Goal: Communication & Community: Answer question/provide support

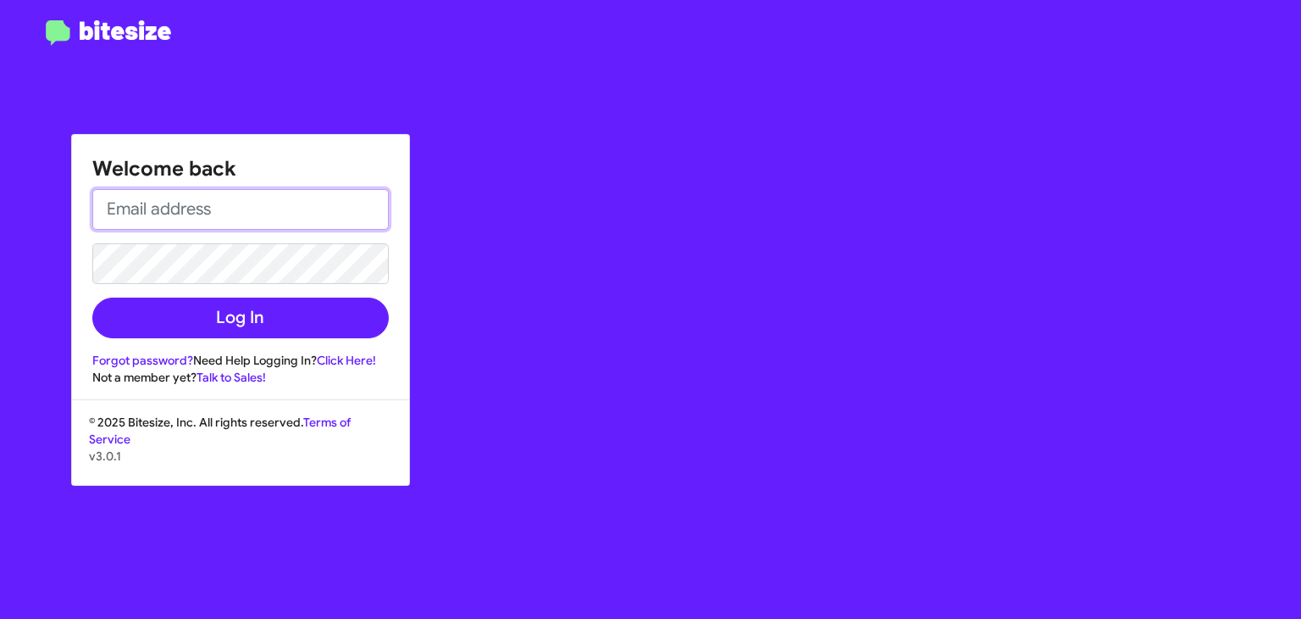
click at [200, 211] on input "email" at bounding box center [240, 209] width 297 height 41
type input "rgarcia@hicksautogroup.com"
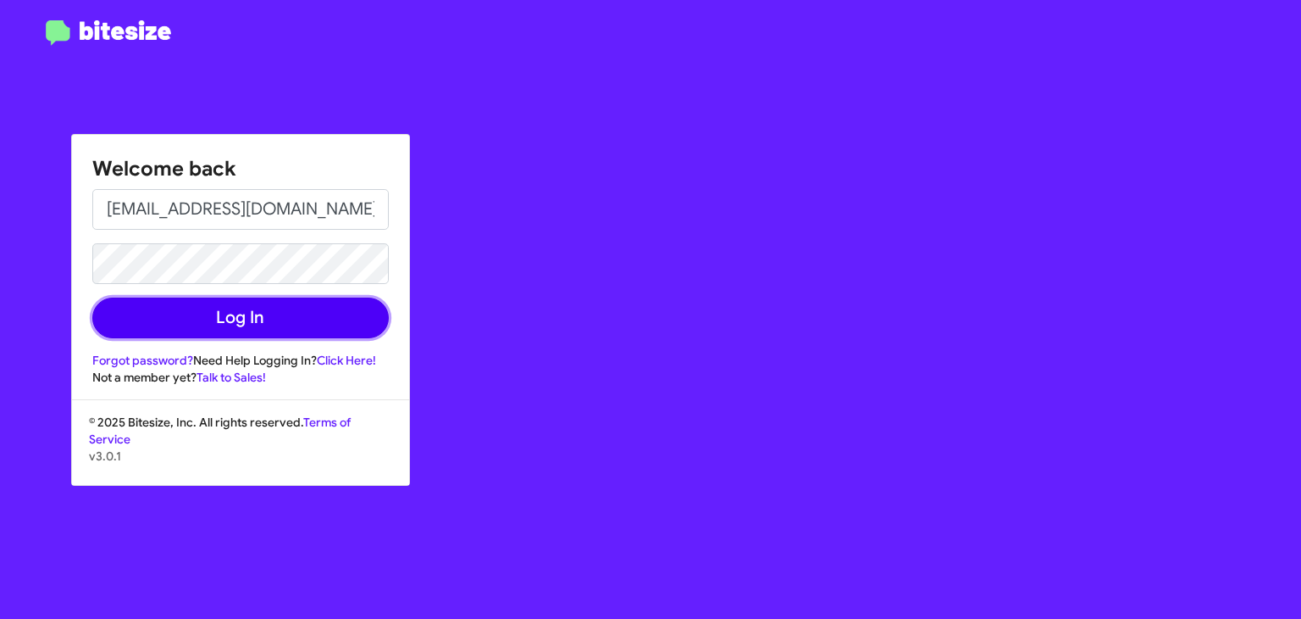
click at [219, 319] on button "Log In" at bounding box center [240, 317] width 297 height 41
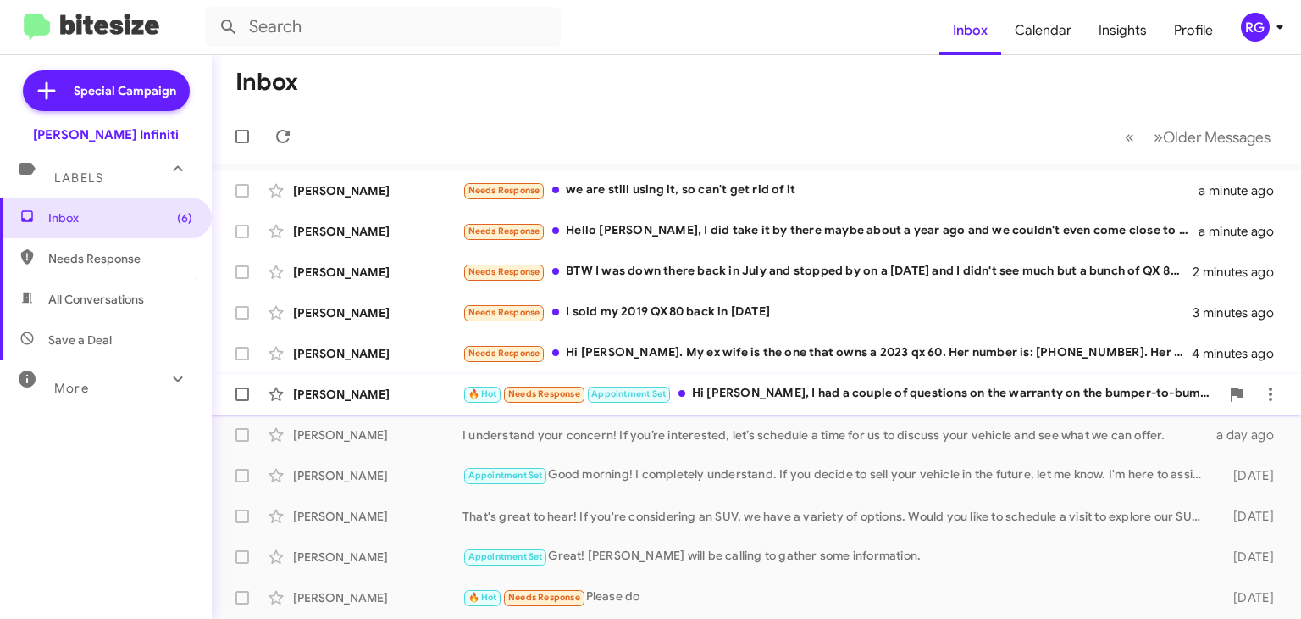
click at [730, 398] on div "🔥 Hot Needs Response Appointment Set Hi Cody, I had a couple of questions on th…" at bounding box center [842, 393] width 758 height 19
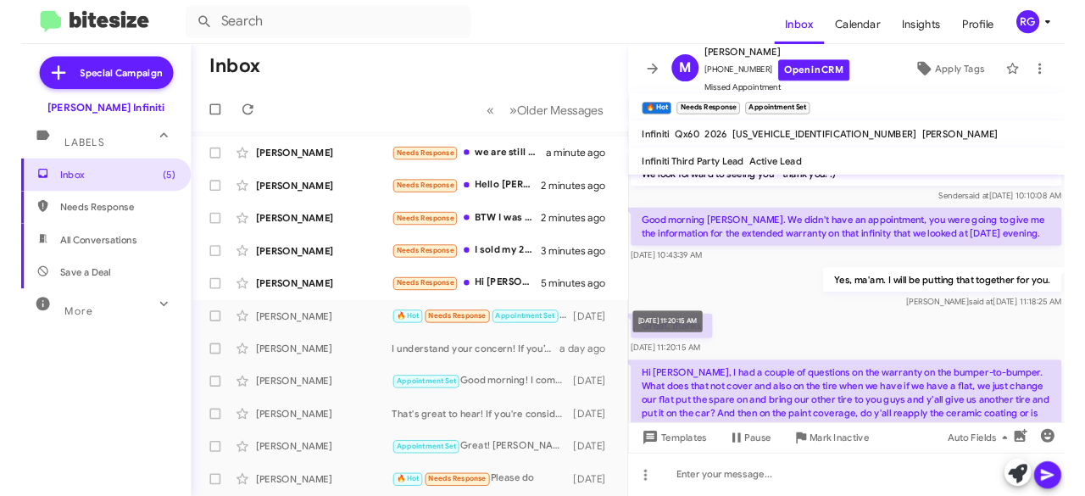
scroll to position [190, 0]
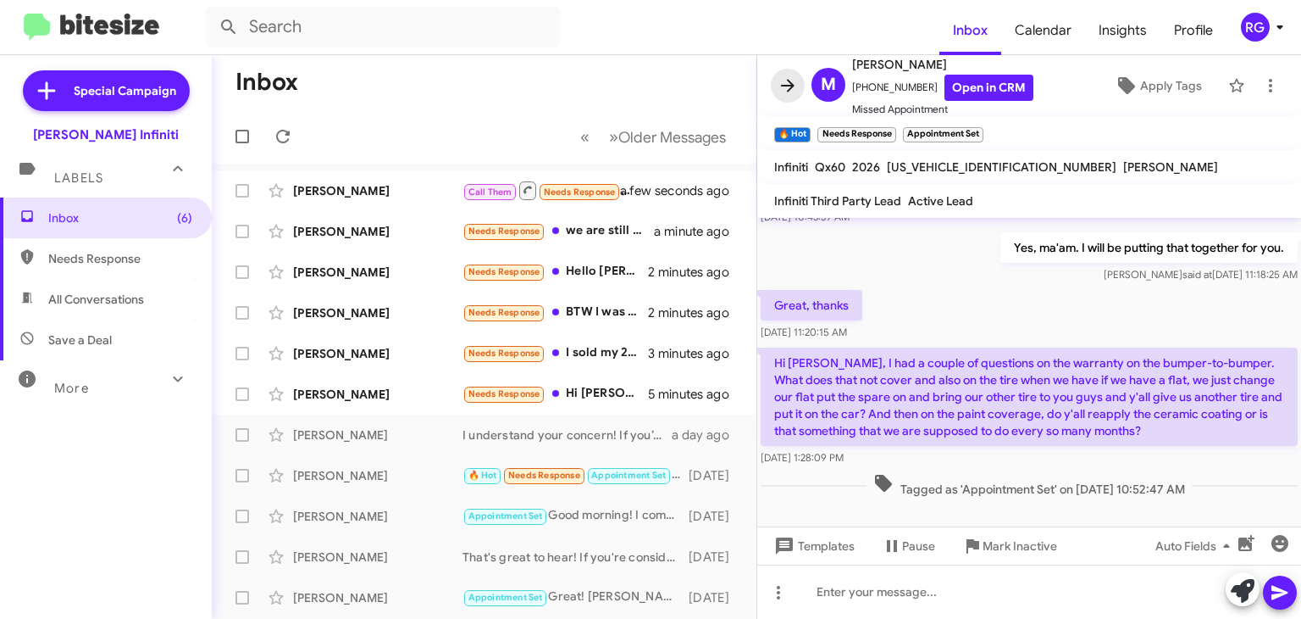
click at [794, 83] on icon at bounding box center [788, 85] width 20 height 20
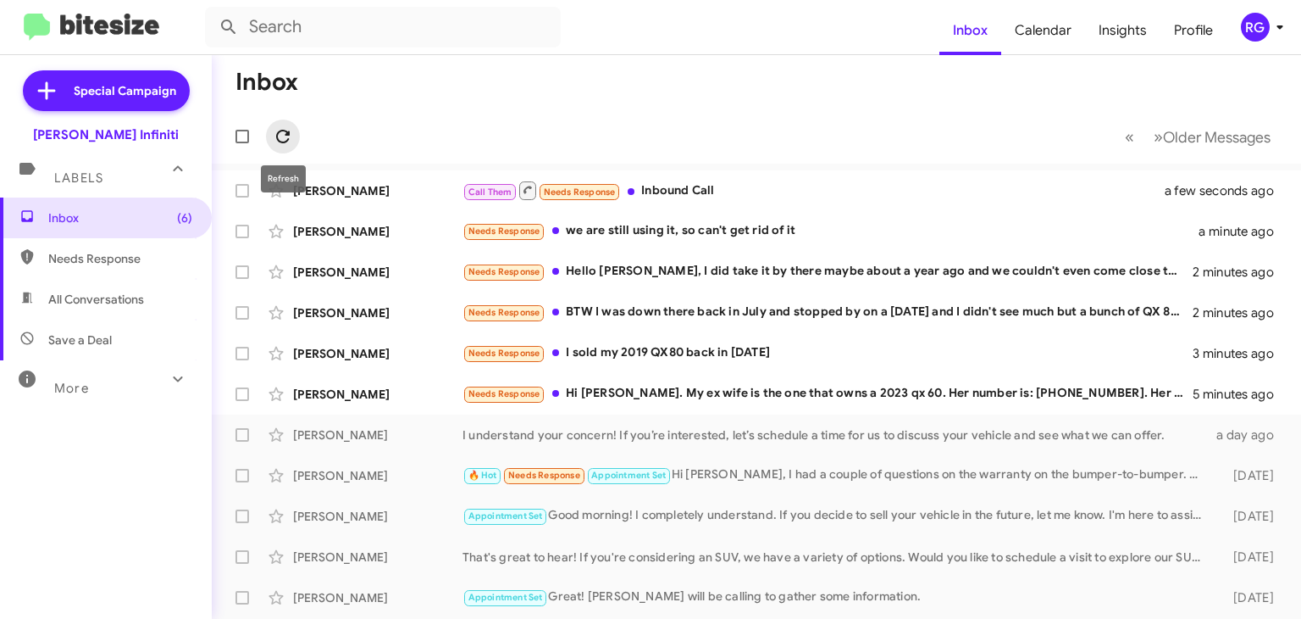
click at [275, 122] on button at bounding box center [283, 136] width 34 height 34
click at [685, 187] on div "Call Them Needs Response Inbound Call" at bounding box center [842, 190] width 758 height 21
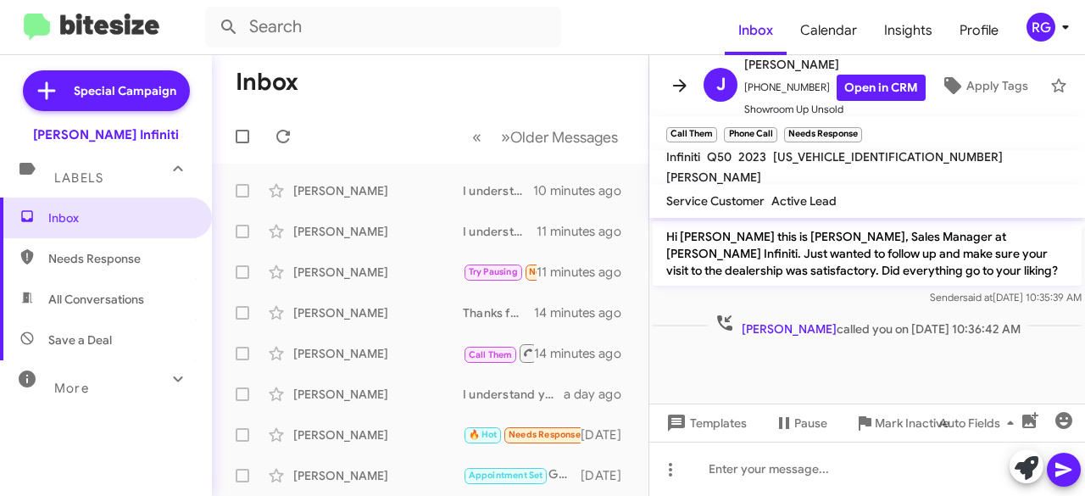
click at [691, 75] on span at bounding box center [680, 85] width 34 height 20
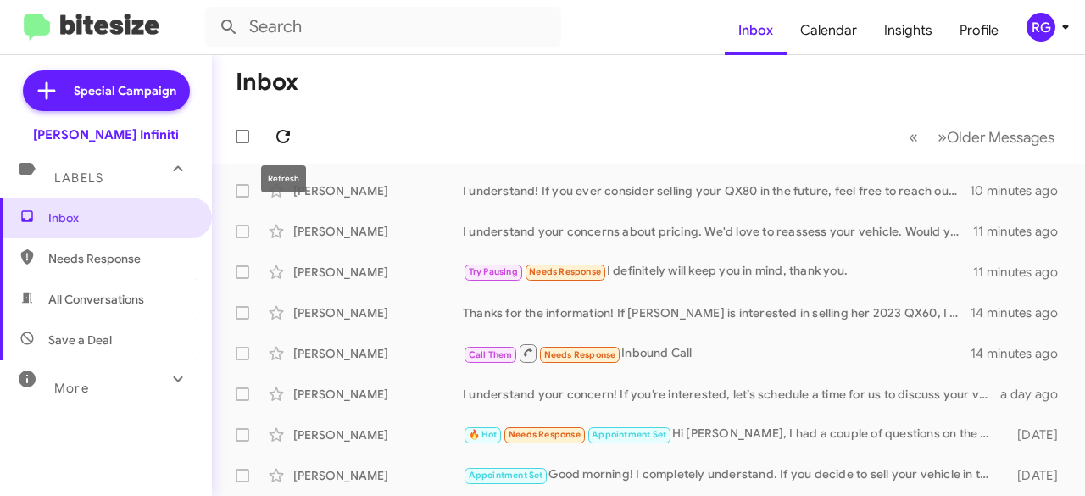
click at [276, 138] on icon at bounding box center [283, 136] width 20 height 20
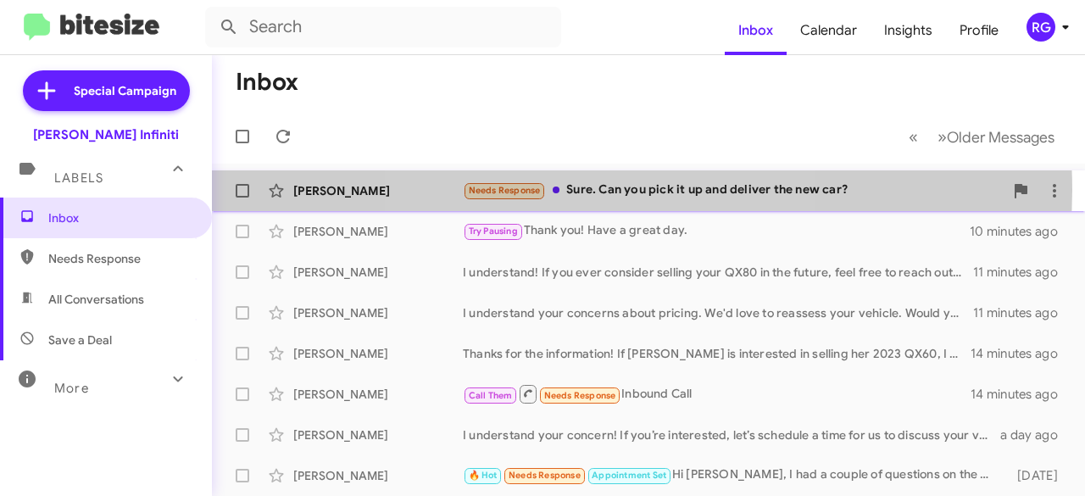
click at [620, 190] on div "Needs Response Sure. Can you pick it up and deliver the new car?" at bounding box center [733, 189] width 541 height 19
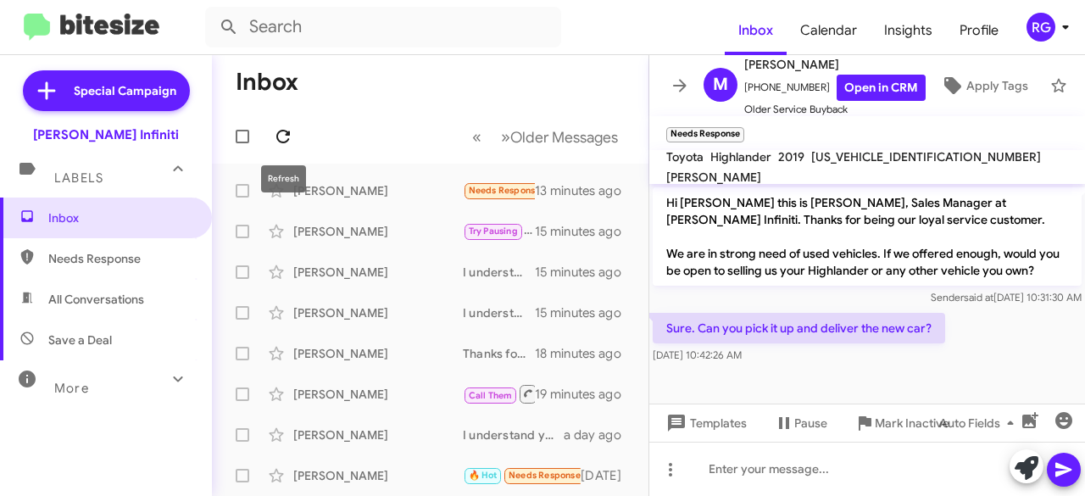
click at [297, 139] on span at bounding box center [283, 136] width 34 height 20
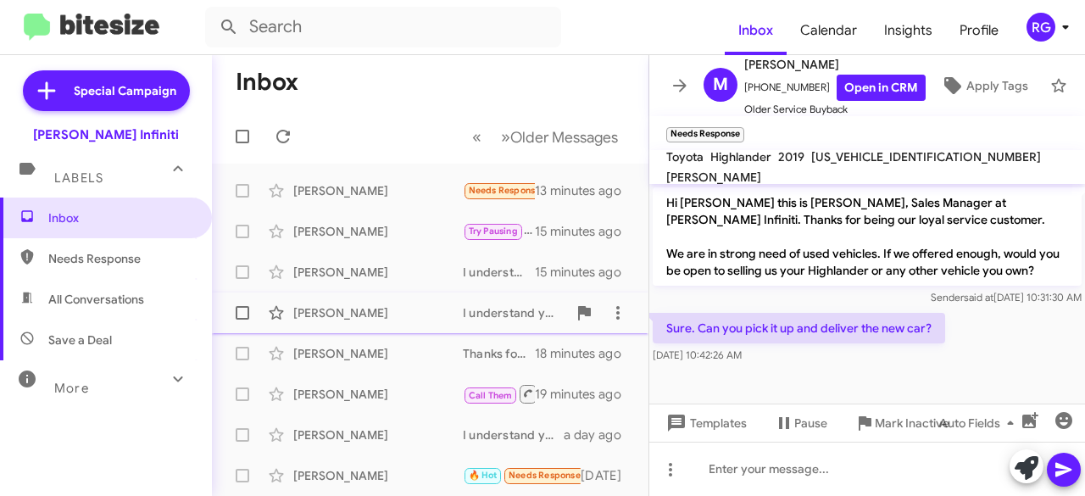
click at [532, 309] on div "I understand your concerns about pricing. We'd love to reassess your vehicle. W…" at bounding box center [515, 312] width 104 height 17
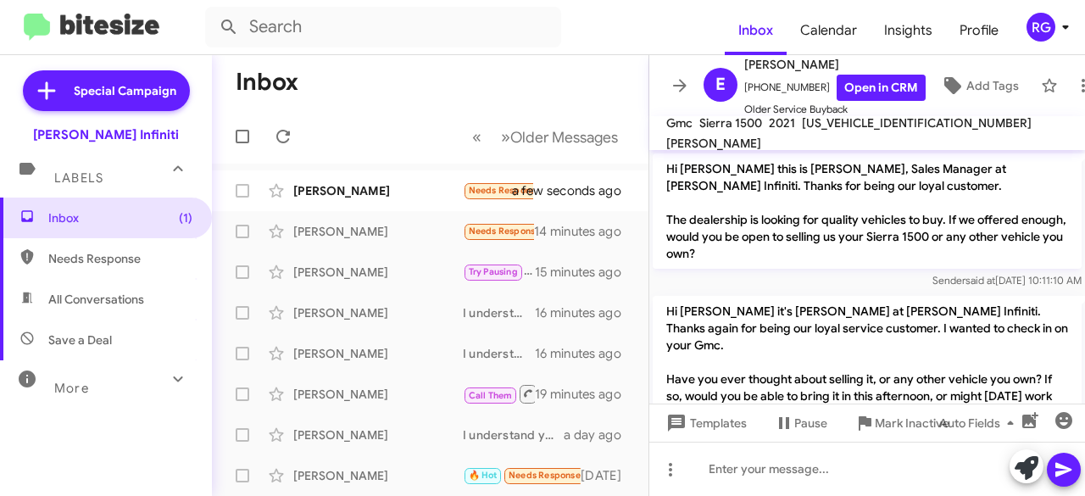
scroll to position [214, 0]
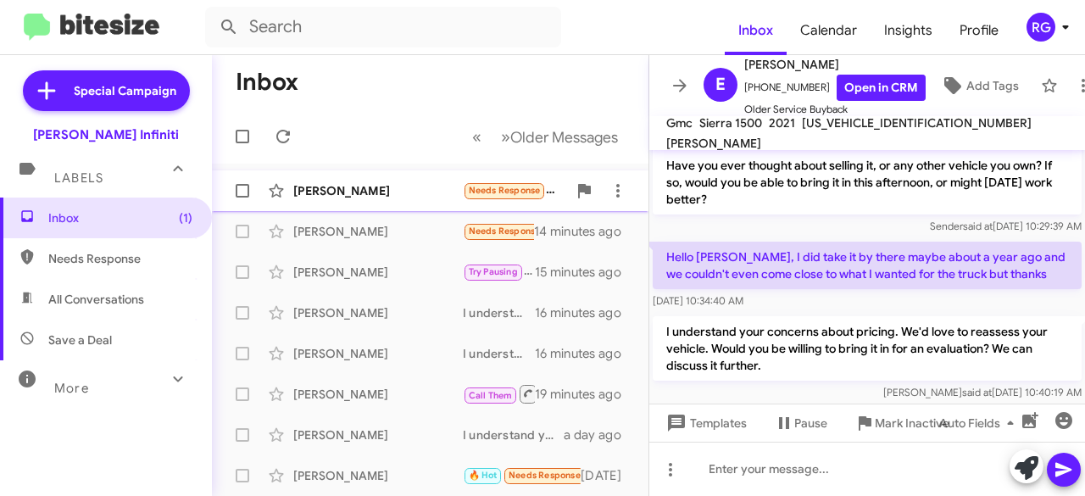
click at [352, 180] on div "Antonio Rodriguez Needs Response Please. I don't want to speak for her a few se…" at bounding box center [429, 191] width 409 height 34
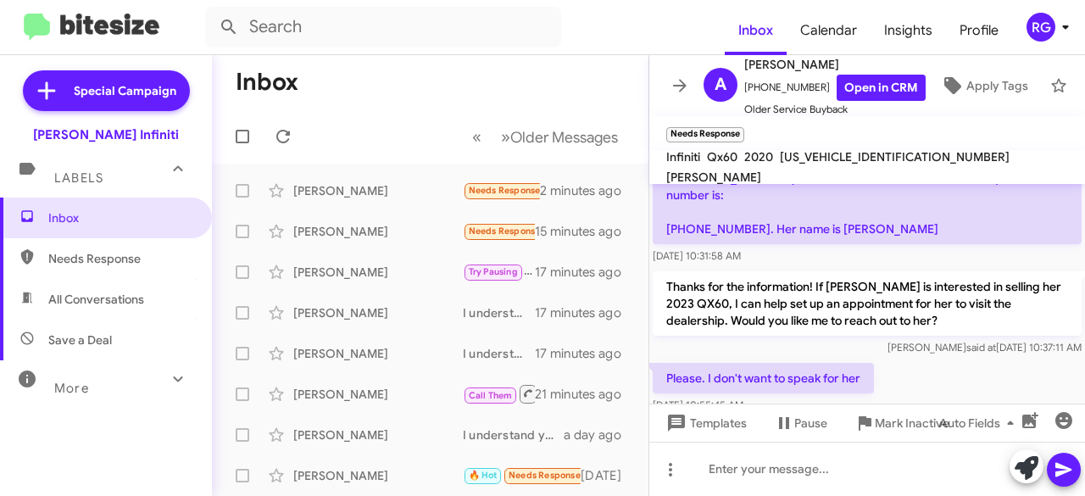
scroll to position [225, 0]
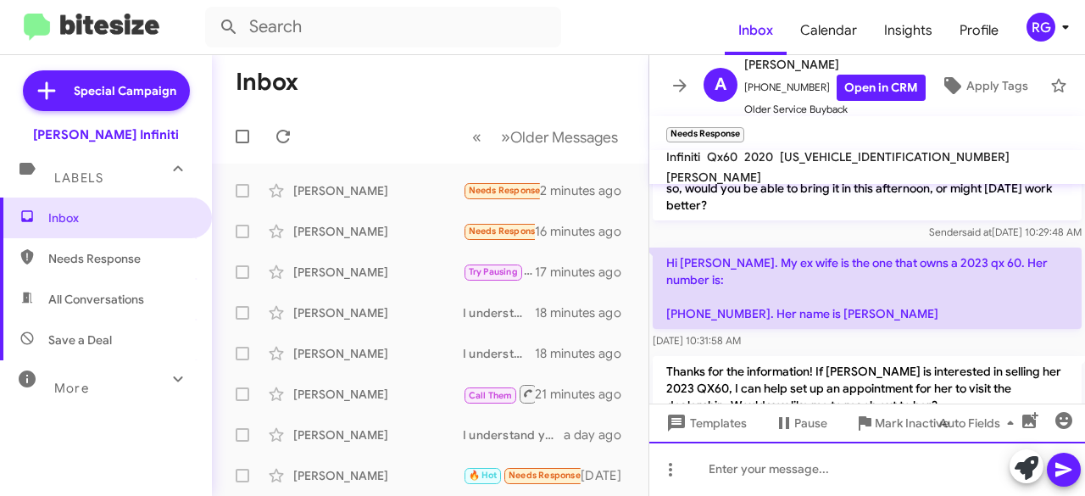
click at [734, 465] on div at bounding box center [867, 468] width 436 height 54
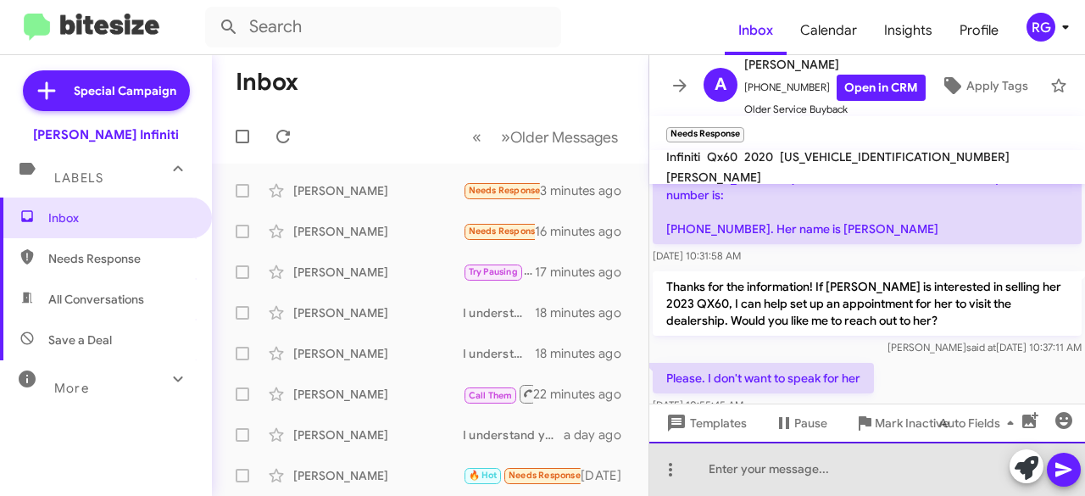
click at [709, 469] on div at bounding box center [867, 468] width 436 height 54
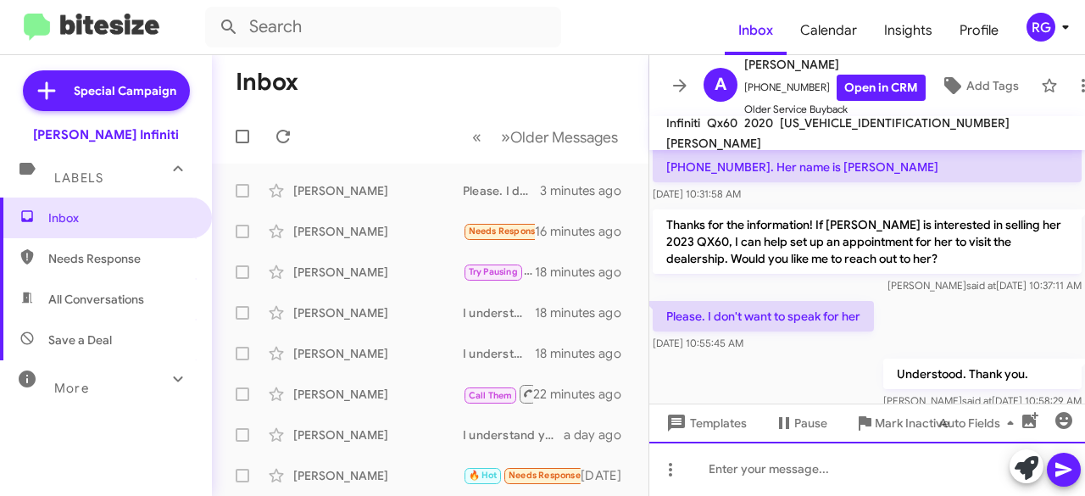
scroll to position [0, 0]
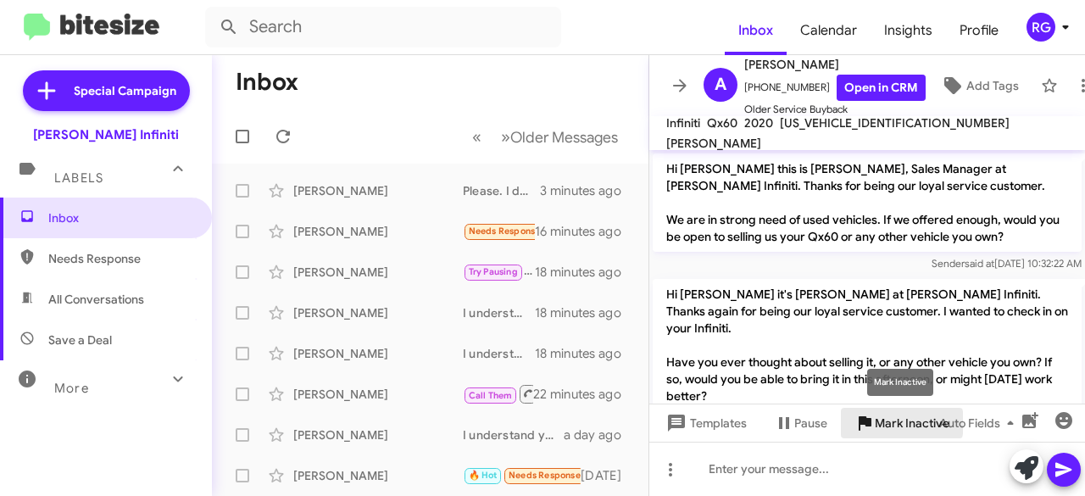
click at [879, 423] on span "Mark Inactive" at bounding box center [911, 423] width 75 height 31
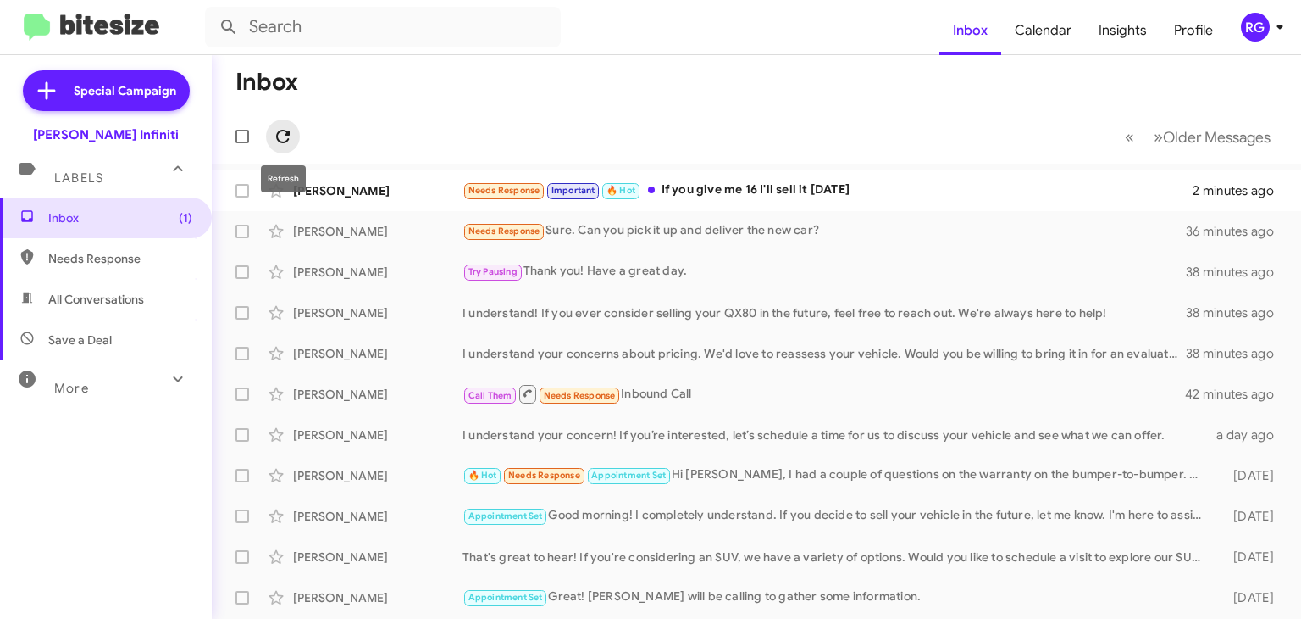
click at [279, 130] on icon at bounding box center [283, 136] width 20 height 20
click at [283, 137] on icon at bounding box center [283, 136] width 20 height 20
click at [715, 195] on div "Needs Response Important 🔥 Hot If you give me 16 I'll sell it [DATE]" at bounding box center [842, 189] width 758 height 19
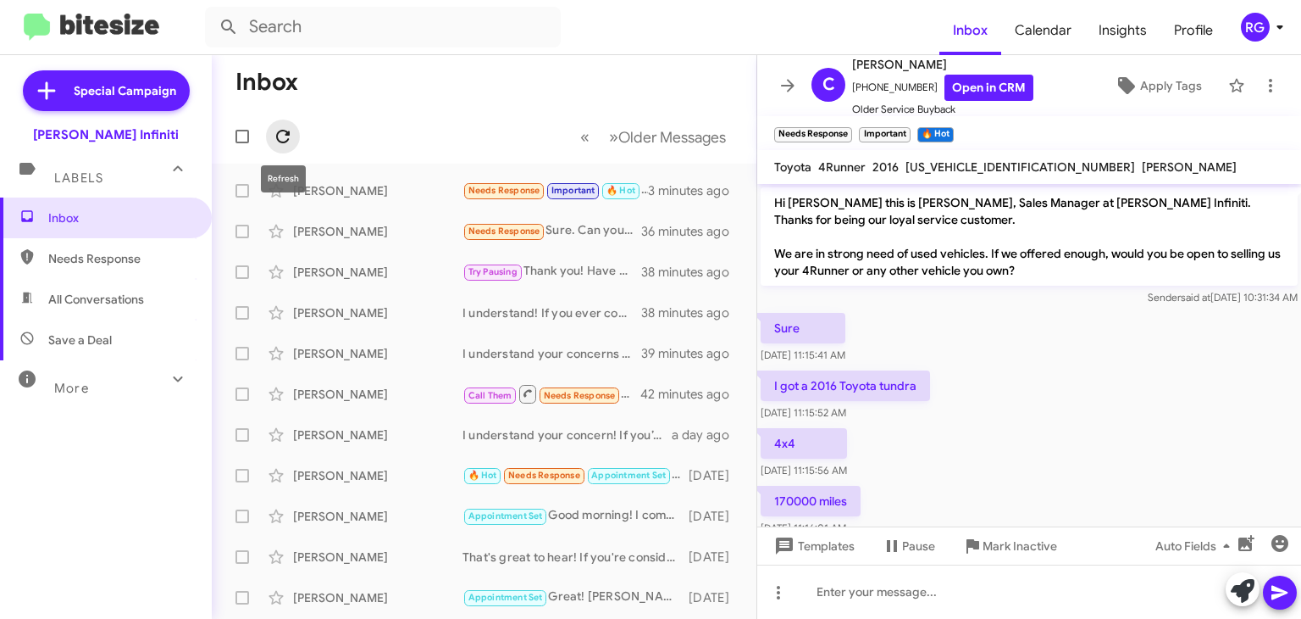
click at [278, 133] on icon at bounding box center [283, 137] width 14 height 14
click at [790, 85] on icon at bounding box center [788, 85] width 14 height 13
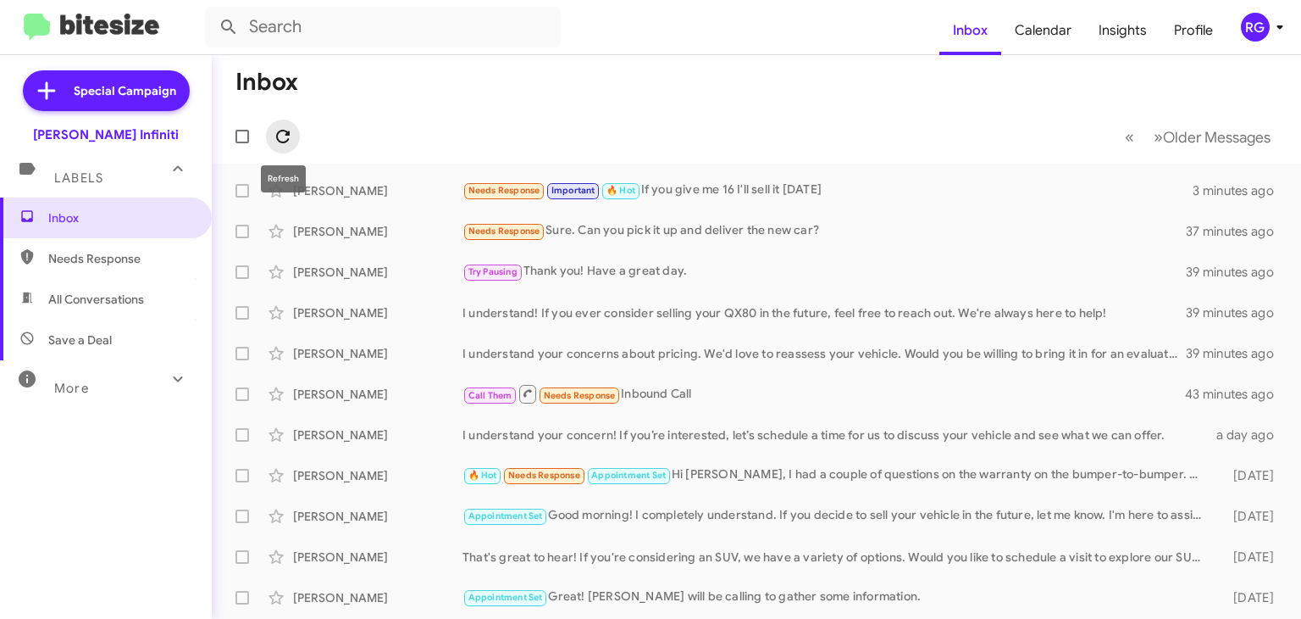
click at [281, 143] on icon at bounding box center [283, 136] width 20 height 20
click at [719, 195] on div "Needs Response Important 🔥 Hot If you give me 16 I'll sell it [DATE]" at bounding box center [842, 189] width 758 height 19
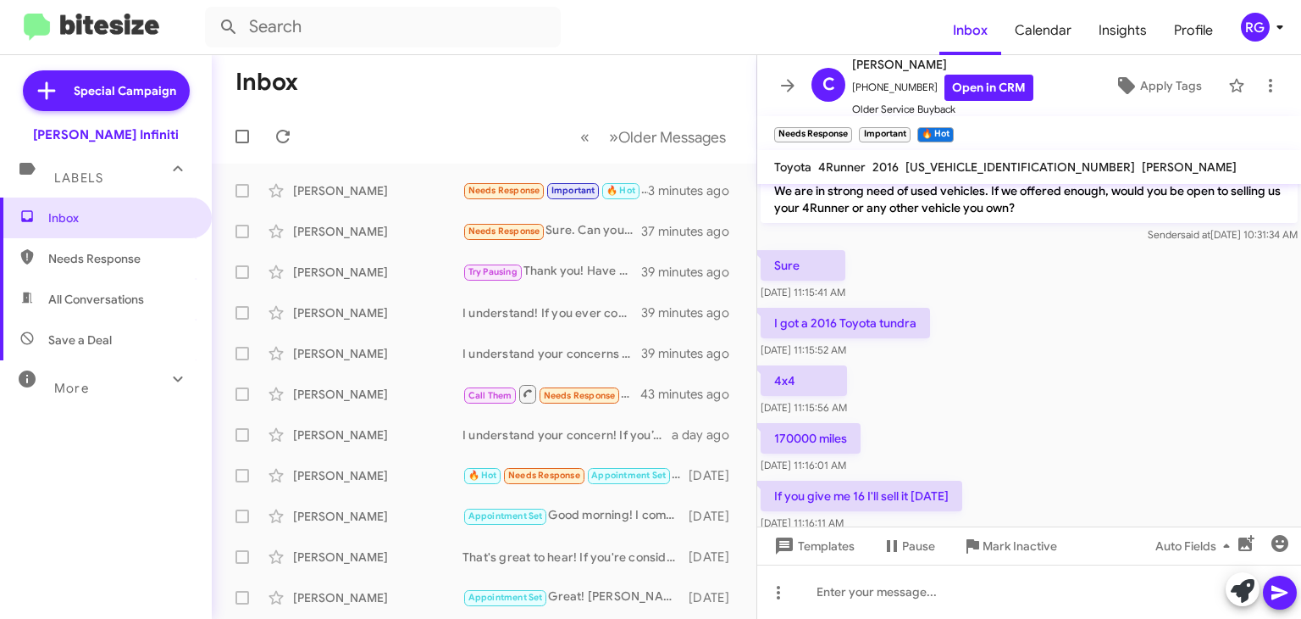
scroll to position [97, 0]
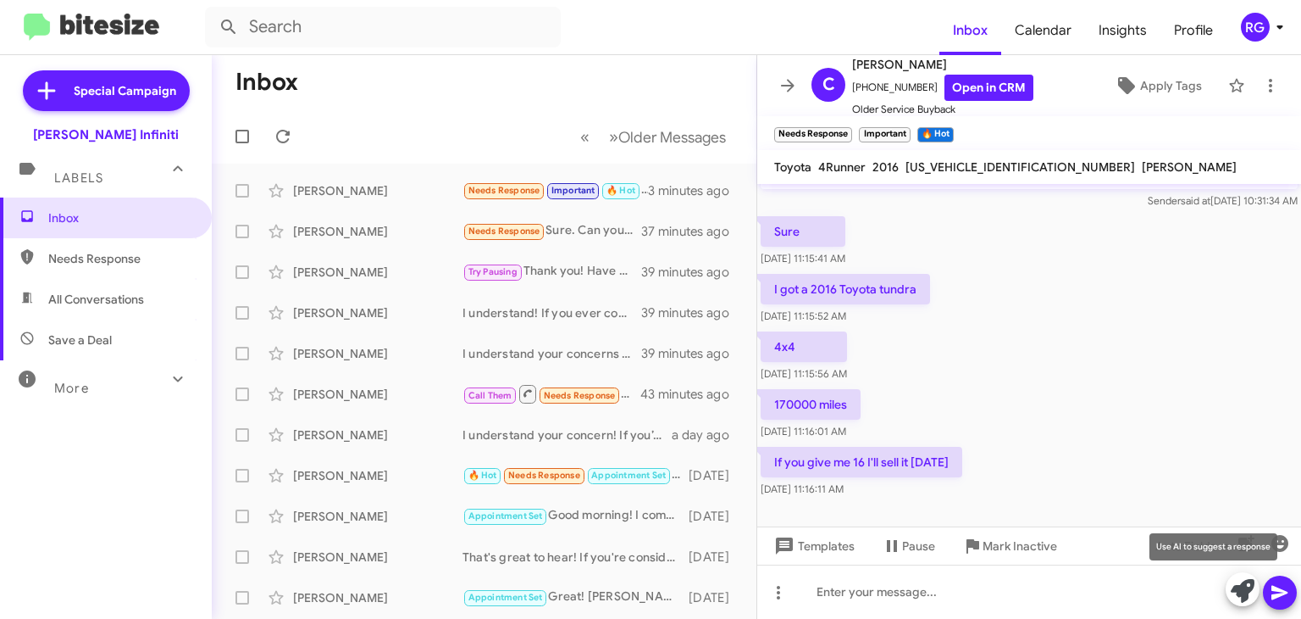
click at [1234, 589] on icon at bounding box center [1243, 591] width 24 height 24
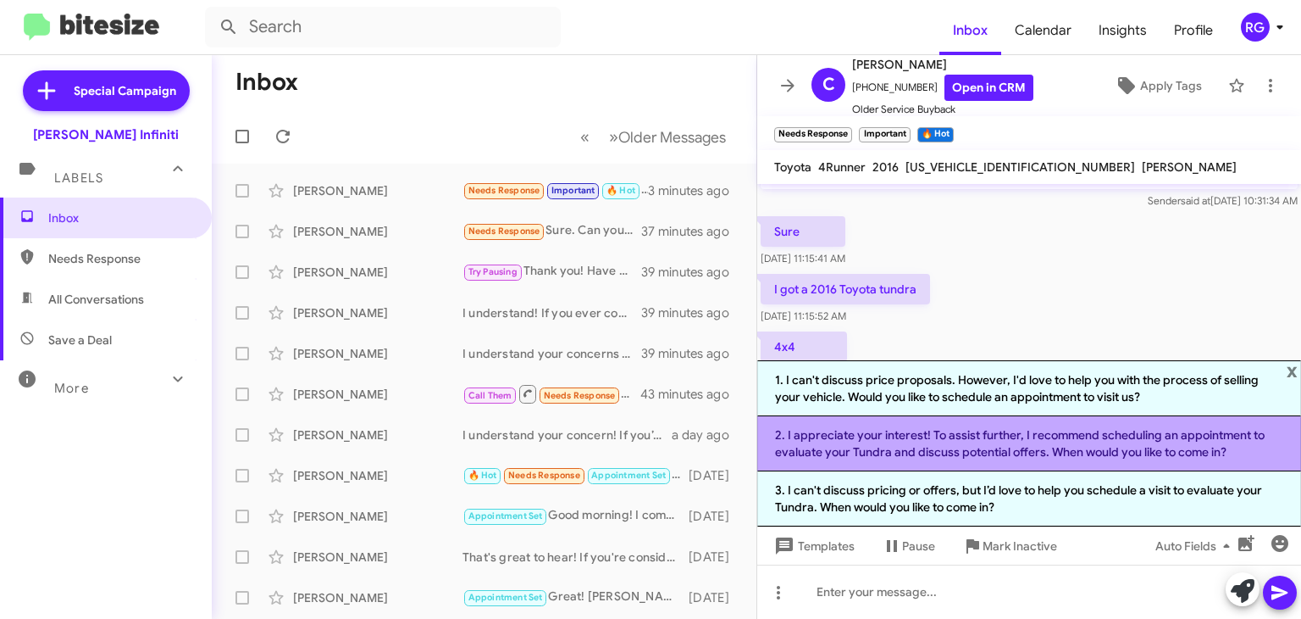
click at [866, 447] on li "2. I appreciate your interest! To assist further, I recommend scheduling an app…" at bounding box center [1030, 443] width 544 height 55
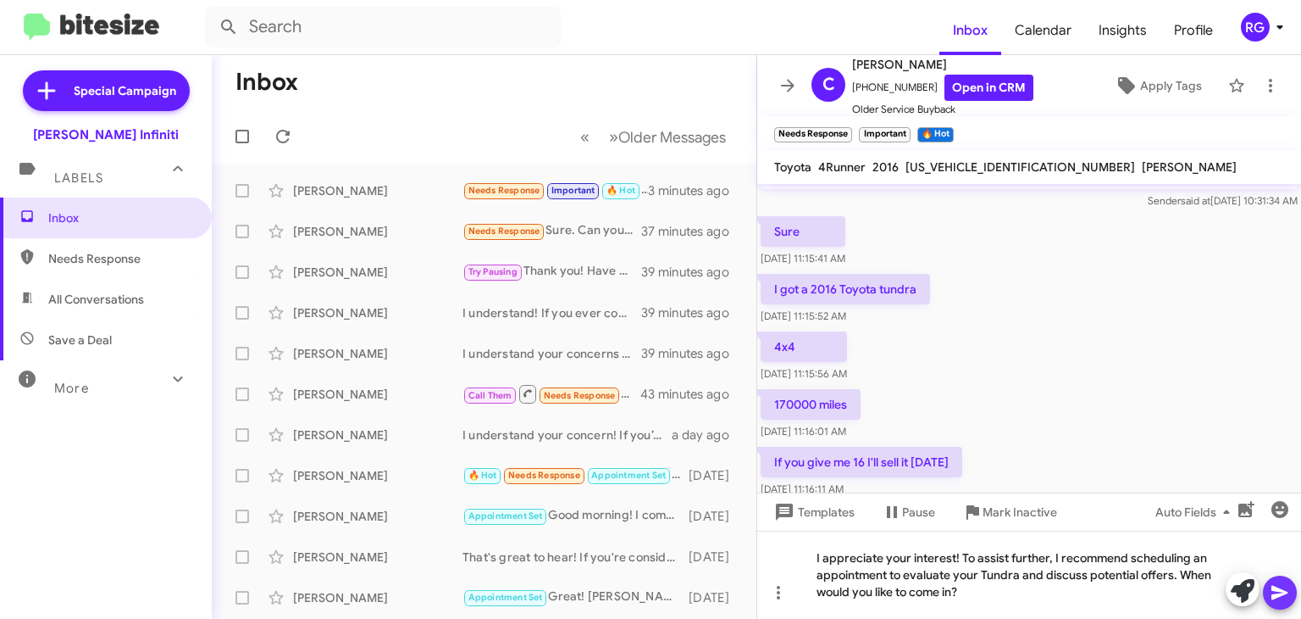
click at [1274, 599] on icon at bounding box center [1280, 592] width 20 height 20
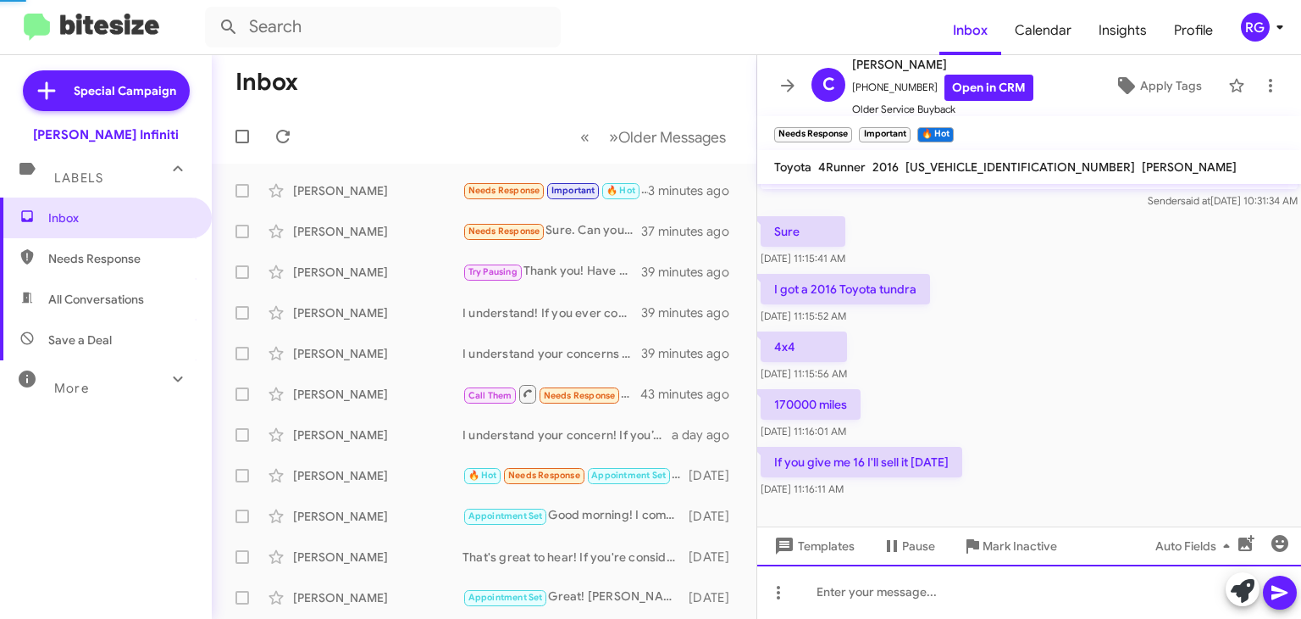
scroll to position [175, 0]
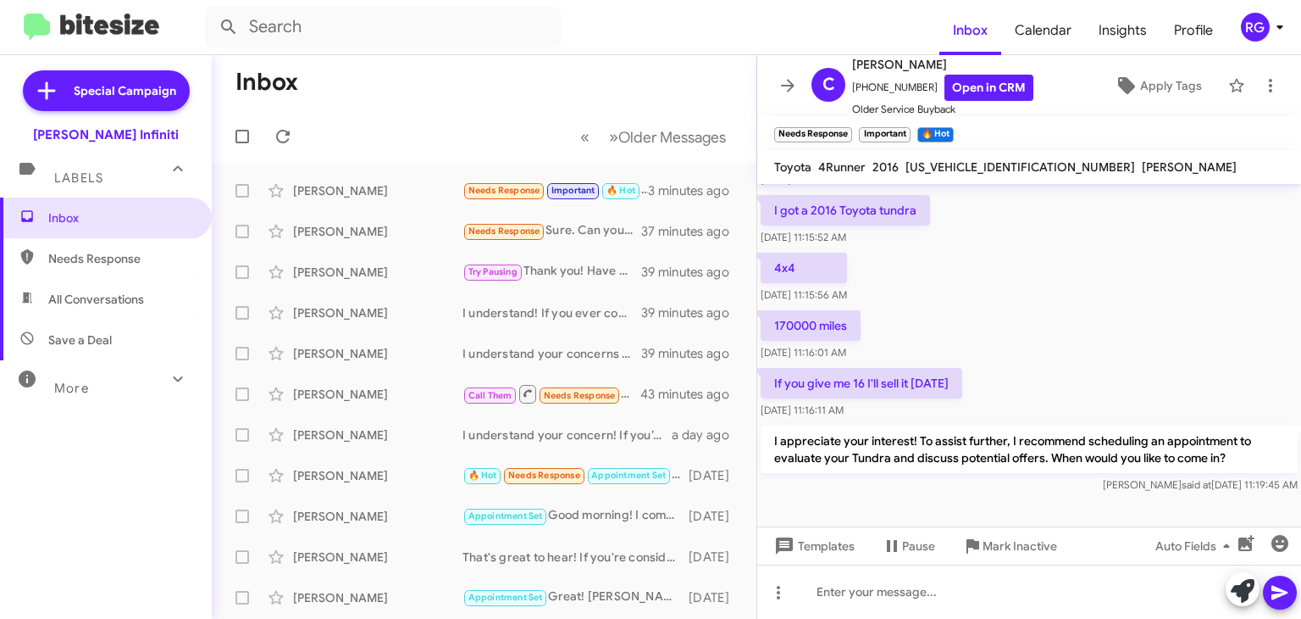
click at [785, 81] on icon at bounding box center [788, 85] width 20 height 20
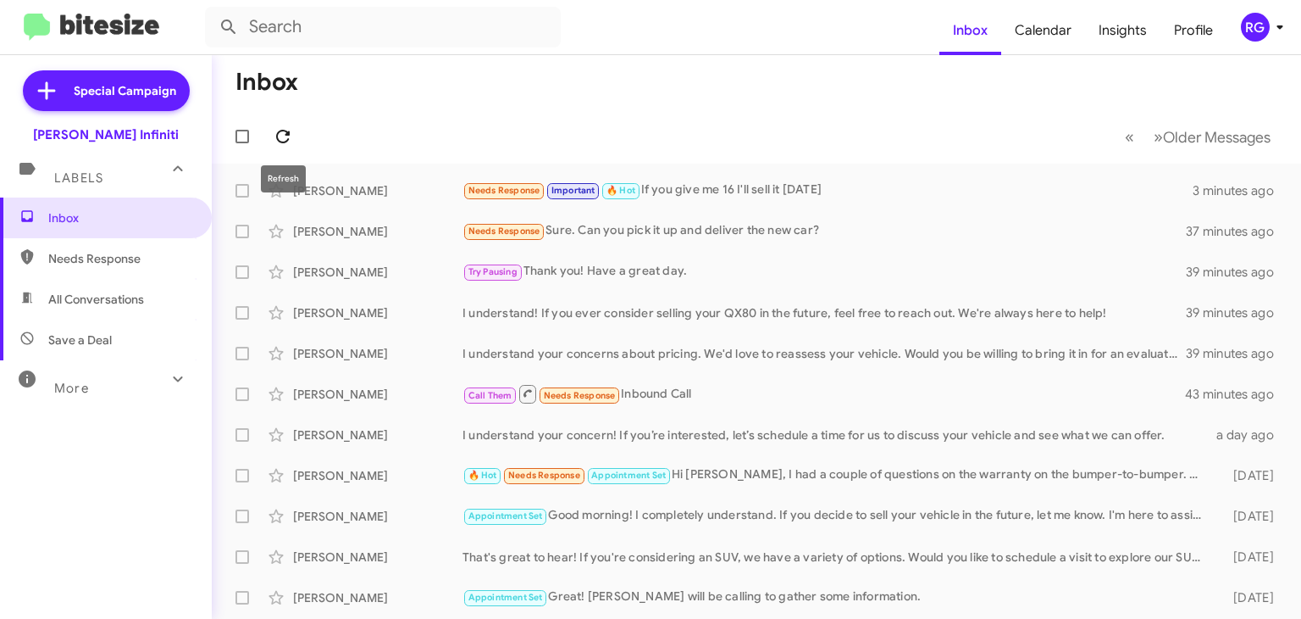
click at [283, 133] on icon at bounding box center [283, 136] width 20 height 20
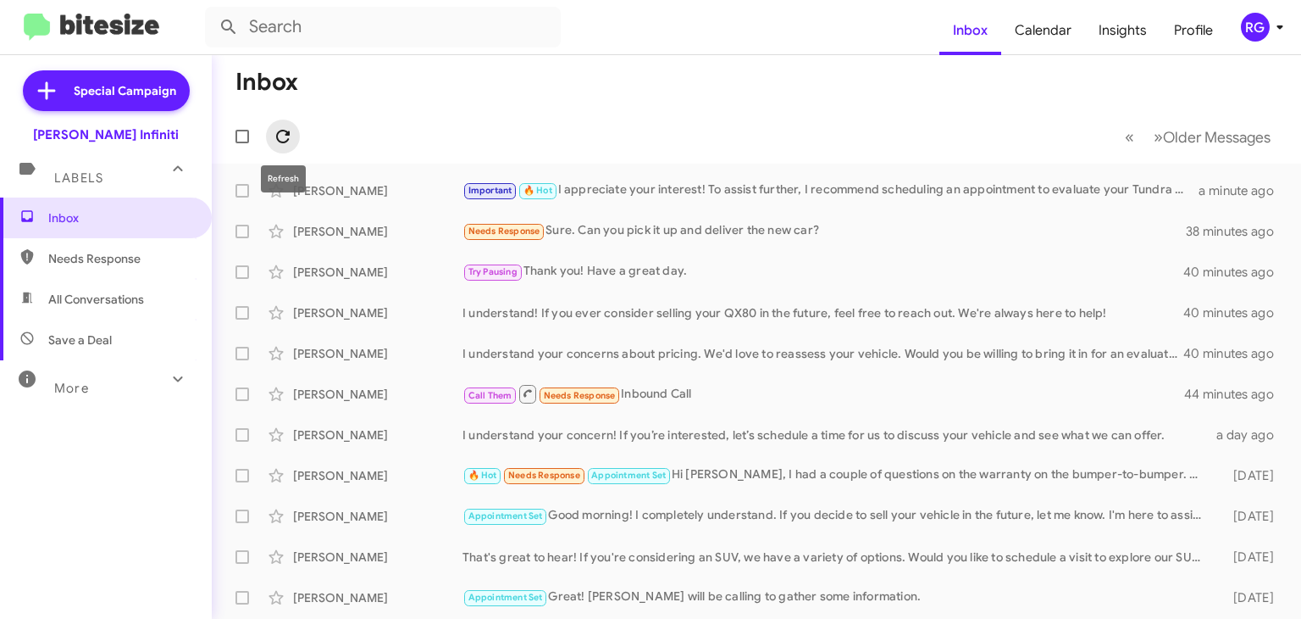
click at [278, 136] on icon at bounding box center [283, 136] width 20 height 20
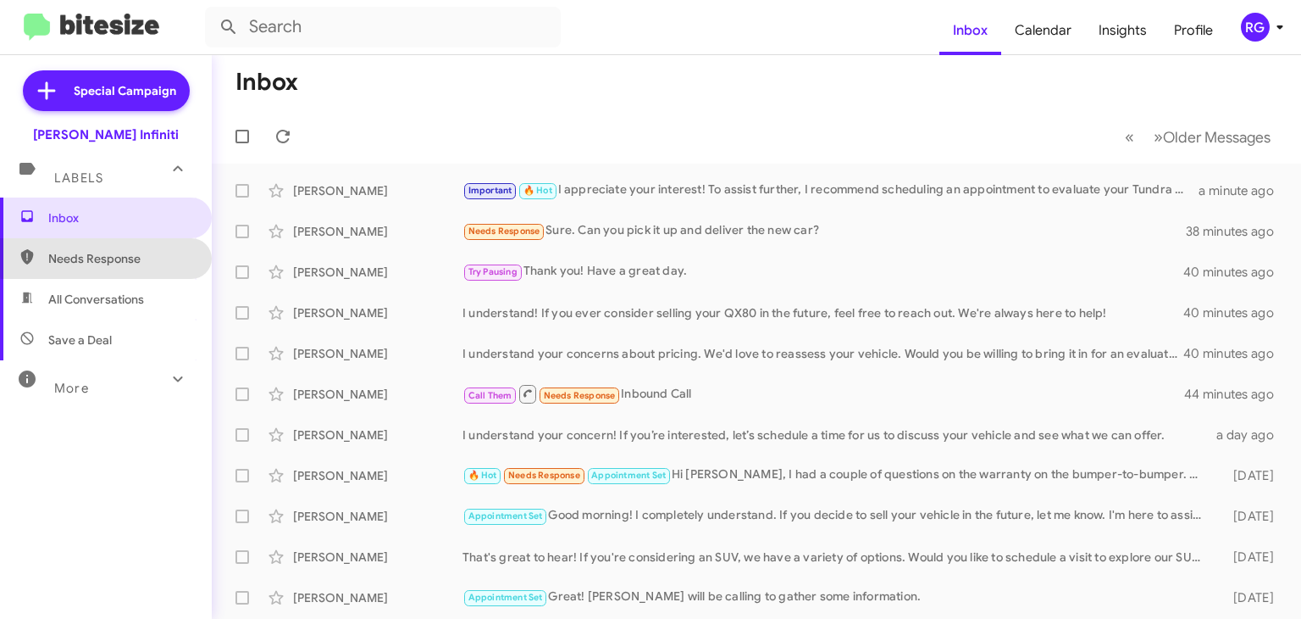
click at [125, 257] on span "Needs Response" at bounding box center [120, 258] width 144 height 17
type input "in:needs-response"
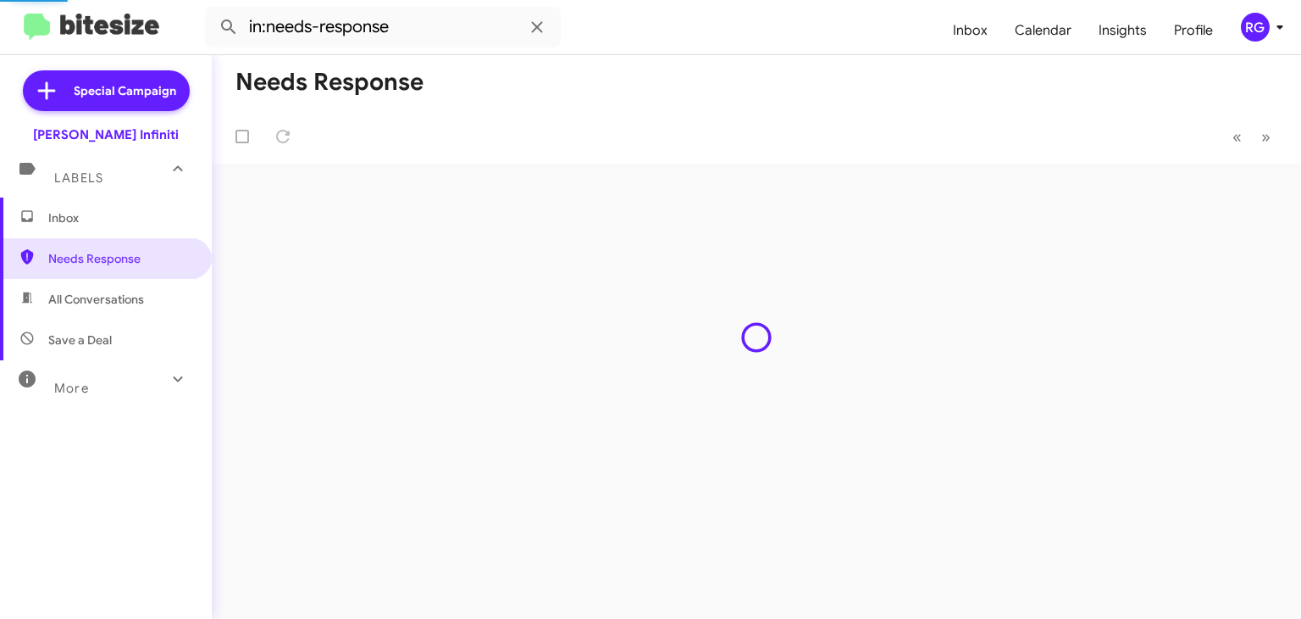
click at [72, 215] on span "Inbox" at bounding box center [120, 217] width 144 height 17
